Goal: Information Seeking & Learning: Learn about a topic

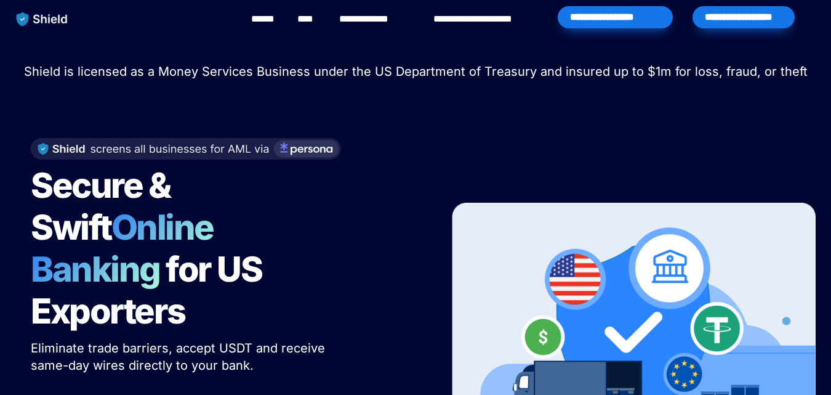
click at [358, 177] on div "Secure & Swift Online Banking for US Exporters Eliminate trade barriers, accept…" at bounding box center [224, 316] width 418 height 381
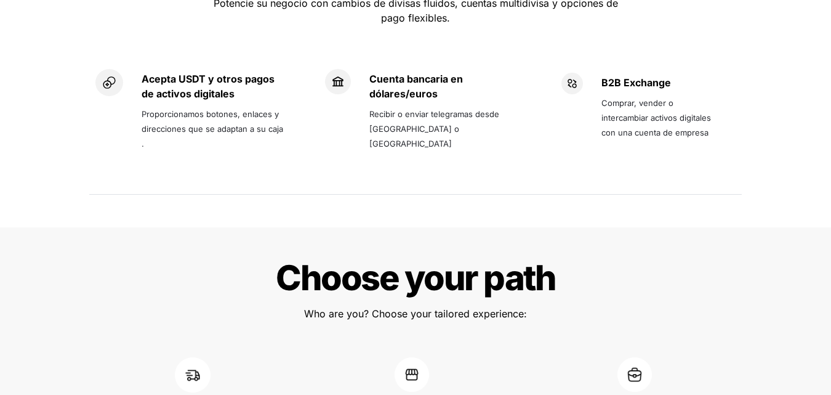
scroll to position [1109, 0]
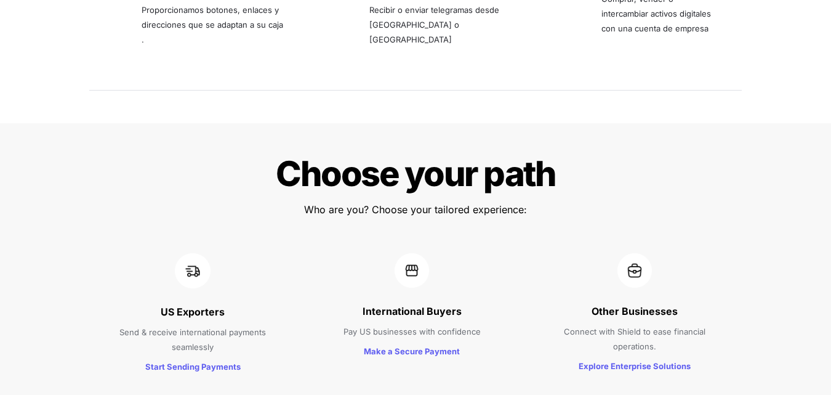
click at [682, 241] on div "Other Businesses Connect with Shield to ease financial operations. Explore Ente…" at bounding box center [635, 314] width 212 height 147
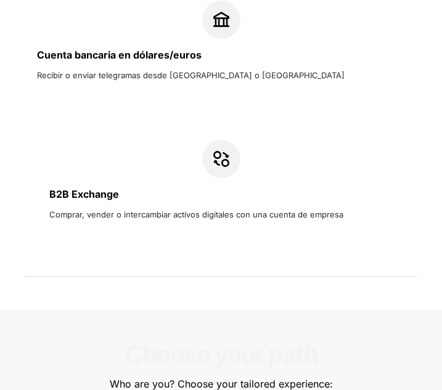
scroll to position [1232, 0]
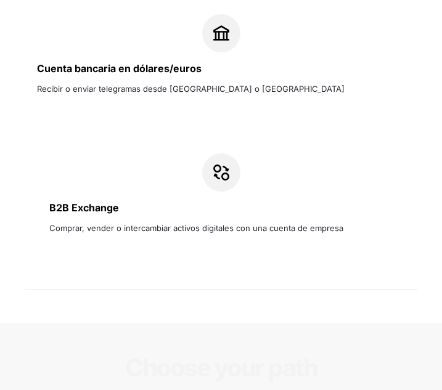
click at [397, 203] on div "B2B Exchange Comprar, vender o intercambiar activos digitales con una cuenta de…" at bounding box center [221, 205] width 368 height 128
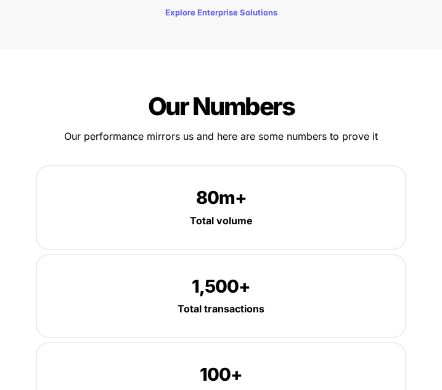
scroll to position [2094, 0]
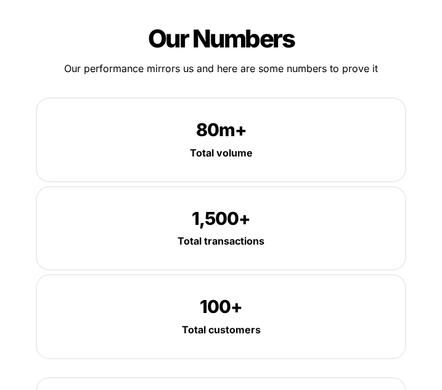
click at [240, 147] on strong "Total volume" at bounding box center [221, 153] width 63 height 12
click at [231, 134] on span "80m+" at bounding box center [221, 130] width 51 height 22
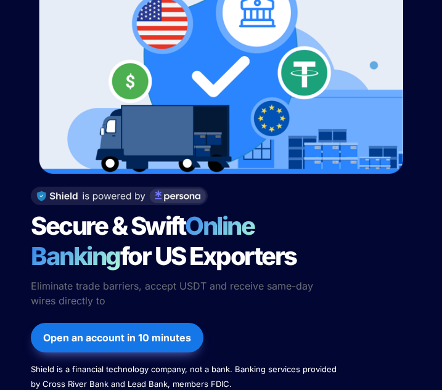
scroll to position [0, 0]
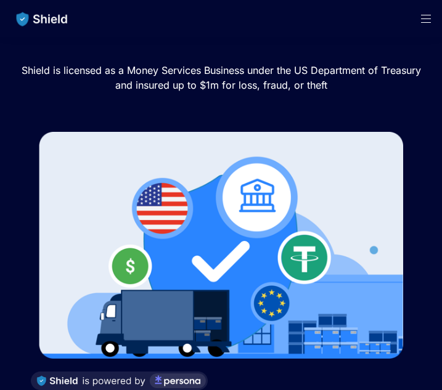
click at [287, 102] on div at bounding box center [220, 110] width 411 height 31
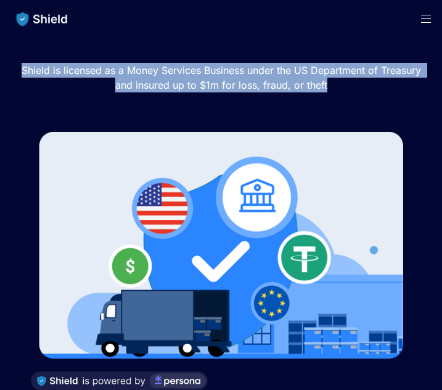
drag, startPoint x: 17, startPoint y: 65, endPoint x: 352, endPoint y: 93, distance: 335.6
click at [352, 93] on p "Shield is licensed as a Money Services Business under the US Department of Trea…" at bounding box center [220, 77] width 411 height 34
copy span "Shield is licensed as a Money Services Business under the US Department of Trea…"
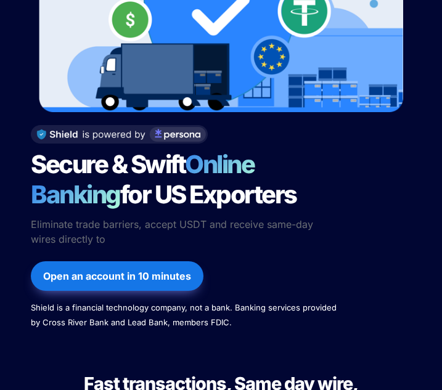
scroll to position [308, 0]
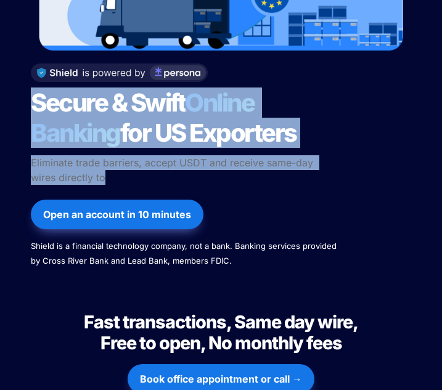
drag, startPoint x: 33, startPoint y: 97, endPoint x: 138, endPoint y: 176, distance: 131.2
click at [138, 176] on div "Secure & Swift Online Banking for US Exporters Eliminate trade barriers, accept…" at bounding box center [220, 166] width 411 height 231
copy div "Secure & Swift Online Banking for US Exporters Eliminate trade barriers, accept…"
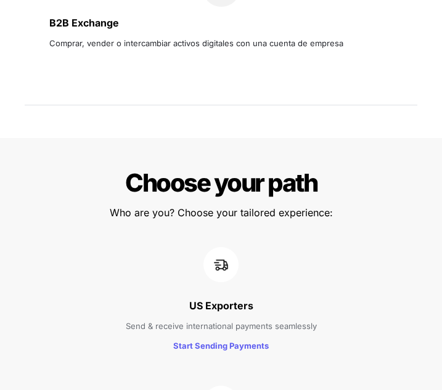
scroll to position [1540, 0]
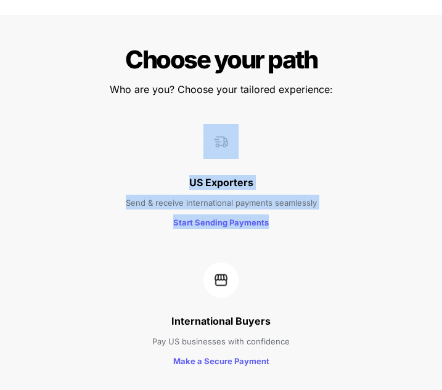
drag, startPoint x: 198, startPoint y: 142, endPoint x: 291, endPoint y: 224, distance: 124.4
click at [291, 224] on div "US Exporters Send & receive international payments seamlessly Start Sending Pay…" at bounding box center [220, 177] width 411 height 132
copy div "US Exporters Send & receive international payments seamlessly Start Sending Pay…"
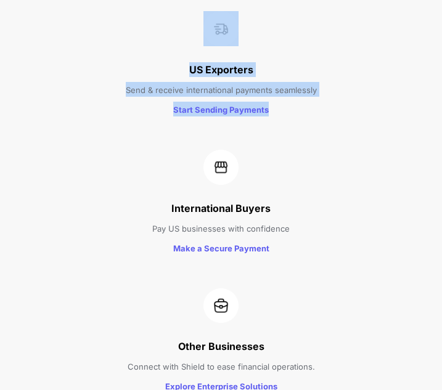
scroll to position [1663, 0]
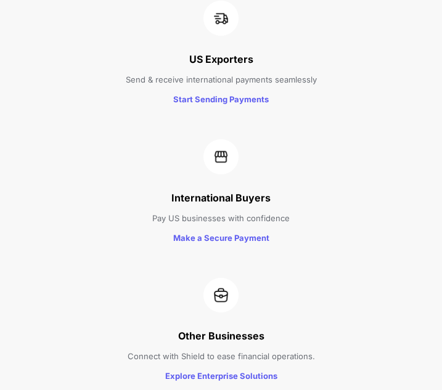
click at [342, 285] on div at bounding box center [221, 295] width 380 height 34
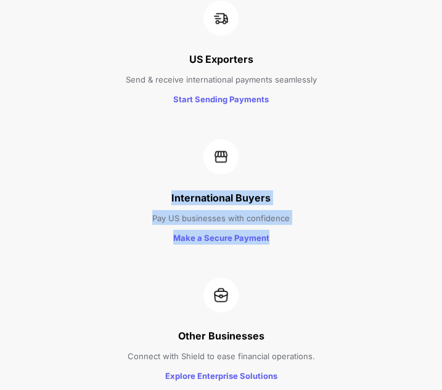
drag, startPoint x: 159, startPoint y: 193, endPoint x: 296, endPoint y: 229, distance: 142.1
click at [296, 229] on div "International Buyers Pay US businesses with confidence Make a Secure Payment" at bounding box center [220, 193] width 411 height 132
drag, startPoint x: 277, startPoint y: 209, endPoint x: 357, endPoint y: 223, distance: 80.6
click at [357, 223] on p "Pay US businesses with confidence" at bounding box center [221, 218] width 380 height 20
drag, startPoint x: 174, startPoint y: 196, endPoint x: 316, endPoint y: 215, distance: 142.9
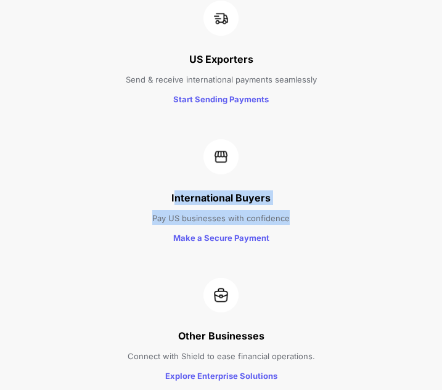
click at [316, 215] on div "International Buyers Pay US businesses with confidence Make a Secure Payment" at bounding box center [220, 193] width 411 height 132
drag, startPoint x: 320, startPoint y: 199, endPoint x: 270, endPoint y: 199, distance: 49.9
click at [318, 199] on p "International Buyers" at bounding box center [221, 198] width 380 height 20
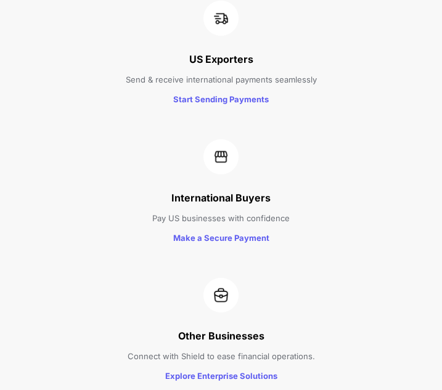
drag, startPoint x: 158, startPoint y: 194, endPoint x: 169, endPoint y: 196, distance: 12.0
click at [169, 196] on p "International Buyers" at bounding box center [221, 198] width 380 height 20
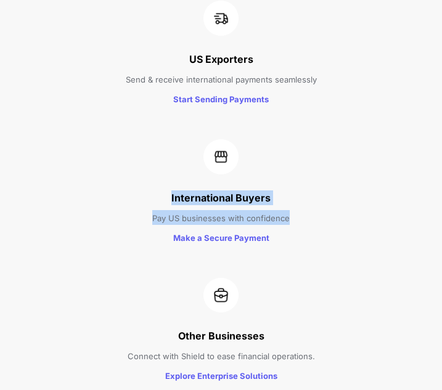
drag, startPoint x: 169, startPoint y: 196, endPoint x: 289, endPoint y: 217, distance: 121.2
click at [289, 217] on div "International Buyers Pay US businesses with confidence Make a Secure Payment" at bounding box center [220, 193] width 411 height 132
copy div "International Buyers Pay US businesses with confidence"
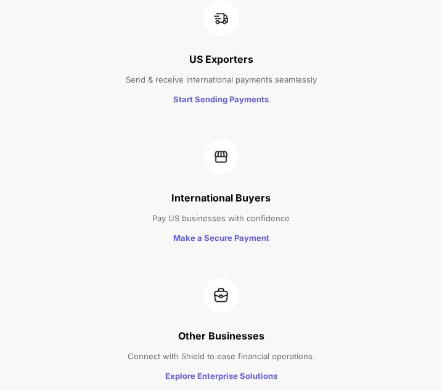
click at [387, 309] on div at bounding box center [221, 295] width 380 height 34
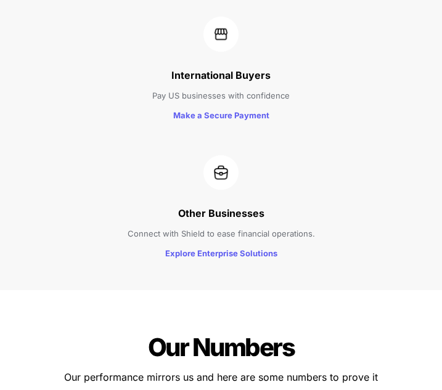
scroll to position [1786, 0]
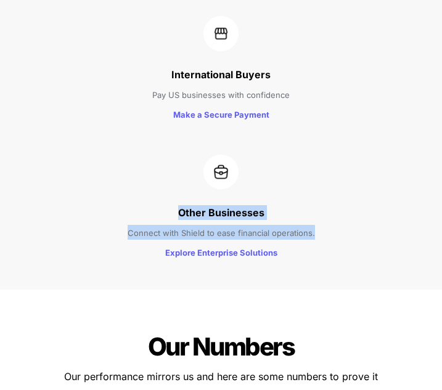
drag, startPoint x: 172, startPoint y: 211, endPoint x: 346, endPoint y: 233, distance: 175.0
click at [346, 233] on div "Other Businesses Connect with Shield to ease financial operations. Explore Ente…" at bounding box center [220, 208] width 411 height 132
copy div "Other Businesses Connect with Shield to ease financial operations."
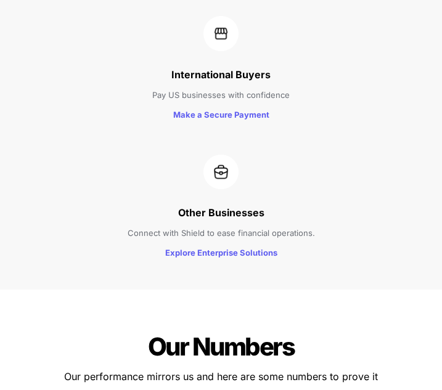
click at [370, 166] on div at bounding box center [221, 172] width 380 height 34
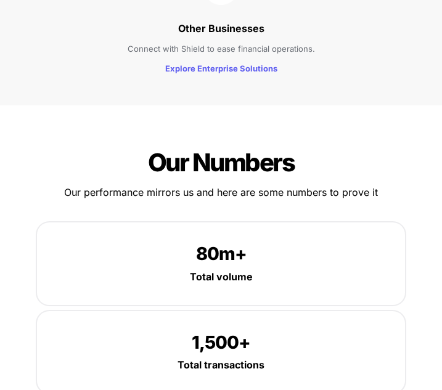
scroll to position [1971, 0]
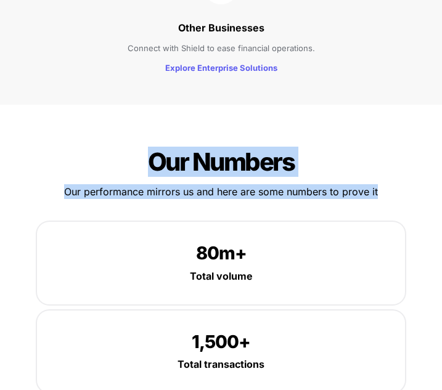
drag, startPoint x: 146, startPoint y: 153, endPoint x: 354, endPoint y: 205, distance: 213.9
copy div "Our Numbers Our performance mirrors us and here are some numbers to prove it"
click at [373, 155] on h1 "Our Numbers" at bounding box center [221, 162] width 368 height 40
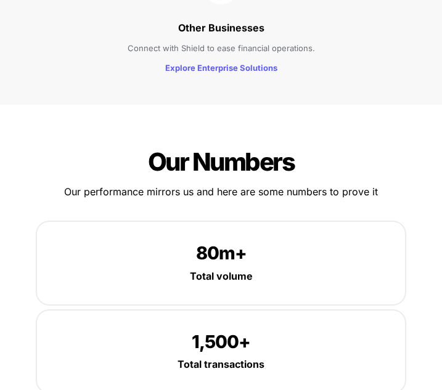
click at [360, 166] on h1 "Our Numbers" at bounding box center [221, 162] width 368 height 40
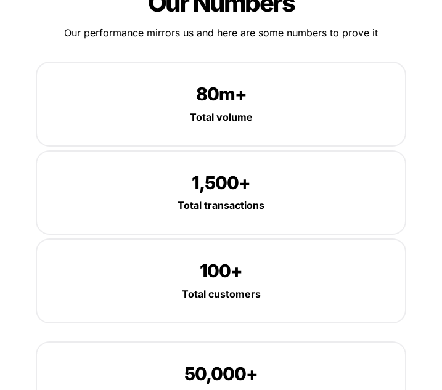
scroll to position [2159, 0]
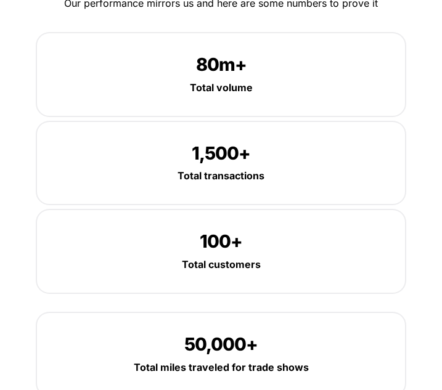
click at [350, 299] on div at bounding box center [221, 303] width 368 height 20
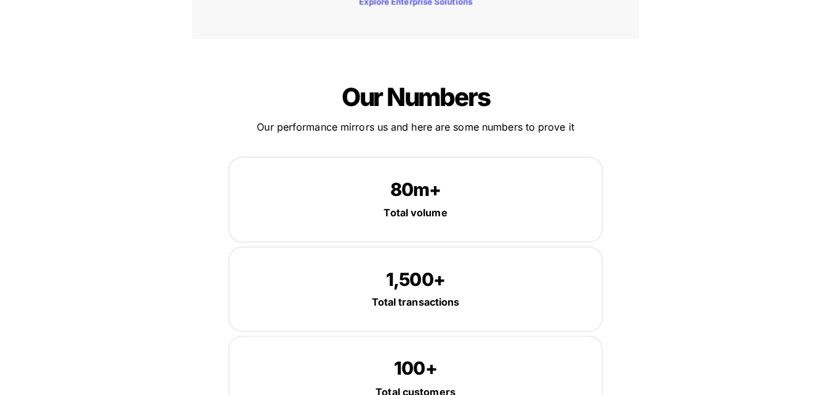
scroll to position [2036, 0]
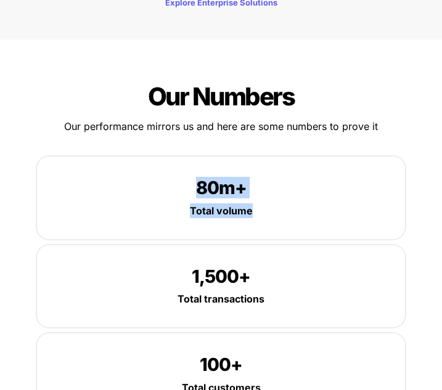
drag, startPoint x: 195, startPoint y: 191, endPoint x: 261, endPoint y: 214, distance: 69.7
click at [261, 214] on div "80m+ Total volume" at bounding box center [221, 197] width 368 height 83
click at [316, 193] on p "80m+" at bounding box center [220, 188] width 331 height 26
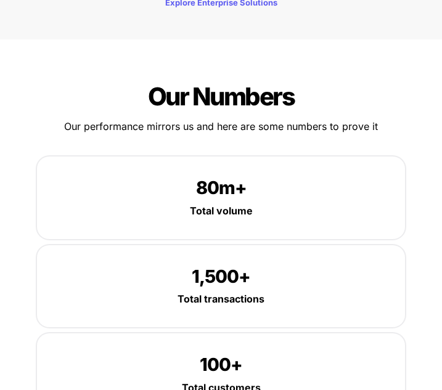
click at [345, 143] on div at bounding box center [221, 146] width 368 height 20
